Goal: Information Seeking & Learning: Learn about a topic

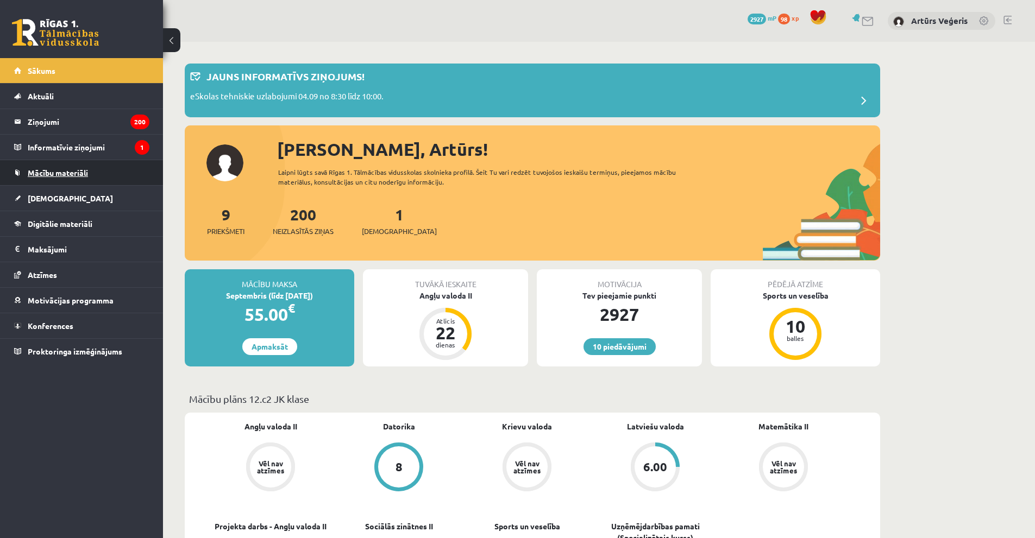
click at [80, 169] on span "Mācību materiāli" at bounding box center [58, 173] width 60 height 10
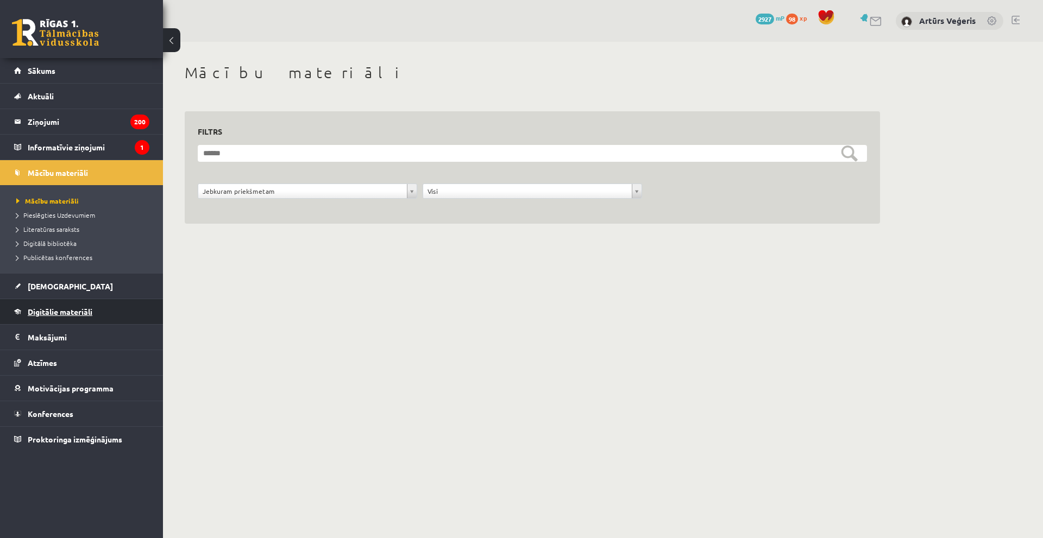
click at [86, 312] on span "Digitālie materiāli" at bounding box center [60, 312] width 65 height 10
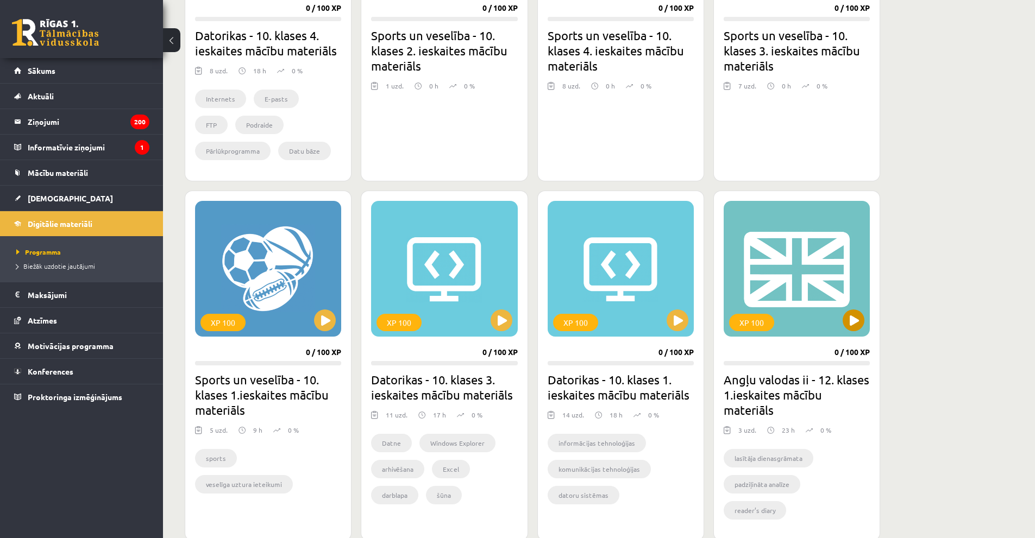
scroll to position [462, 0]
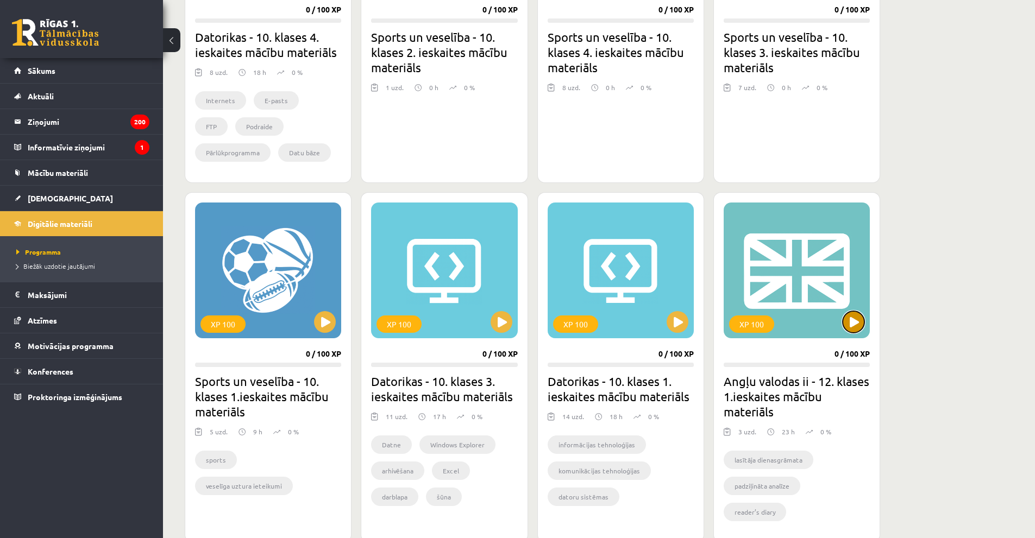
click at [850, 321] on button at bounding box center [853, 322] width 22 height 22
drag, startPoint x: 831, startPoint y: 316, endPoint x: 903, endPoint y: 398, distance: 108.5
click at [903, 398] on div "Mana statistika 98 Nopelnītie punkti 1 Apgūtās tēmas 8 Izpildīti uzdevumi 18 Ne…" at bounding box center [599, 412] width 872 height 1664
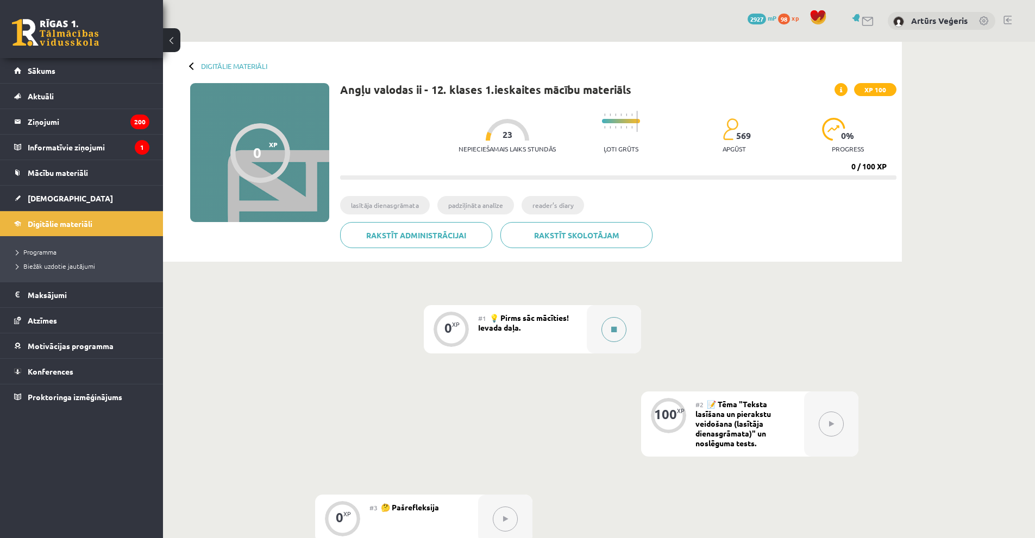
click at [611, 328] on icon at bounding box center [613, 329] width 5 height 7
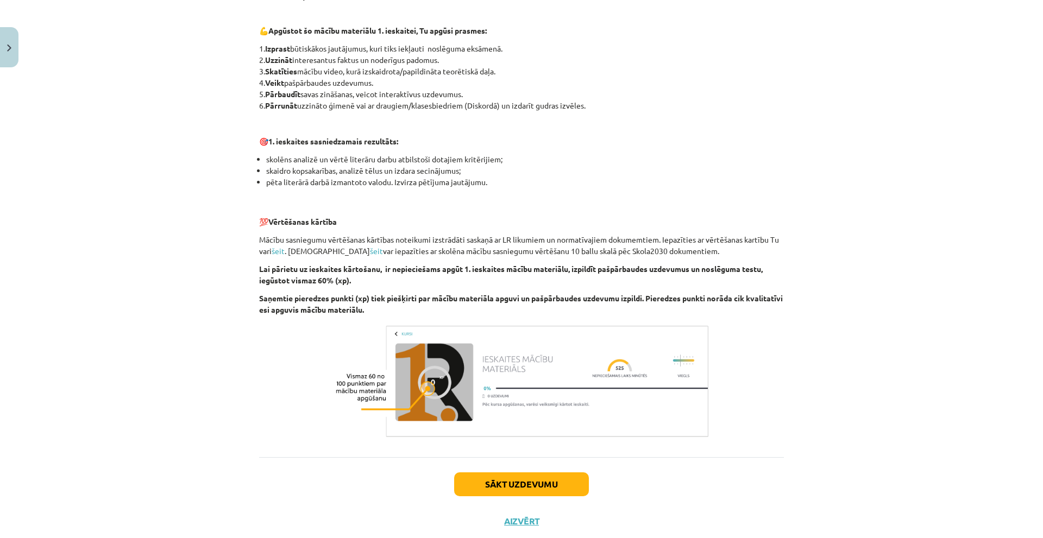
scroll to position [606, 0]
